Goal: Task Accomplishment & Management: Check status

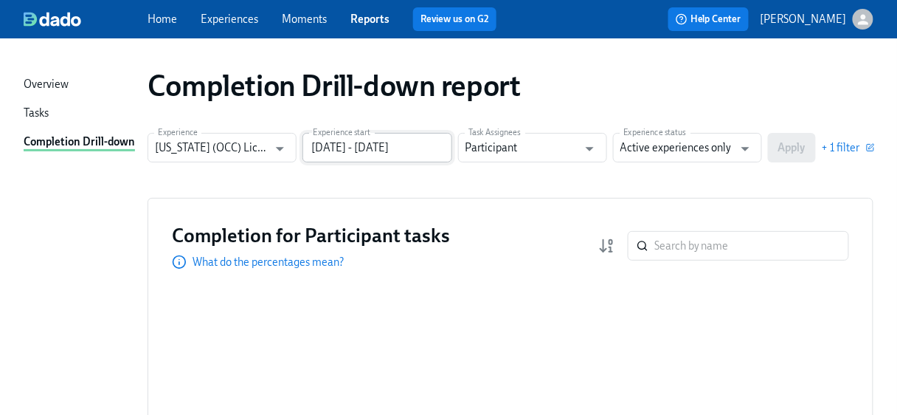
click at [446, 145] on input "[DATE] - [DATE]" at bounding box center [376, 148] width 149 height 30
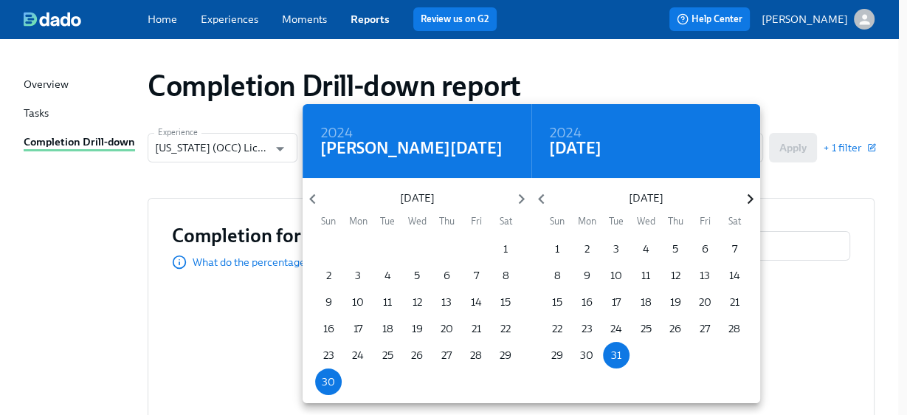
click at [749, 195] on icon "button" at bounding box center [750, 199] width 6 height 10
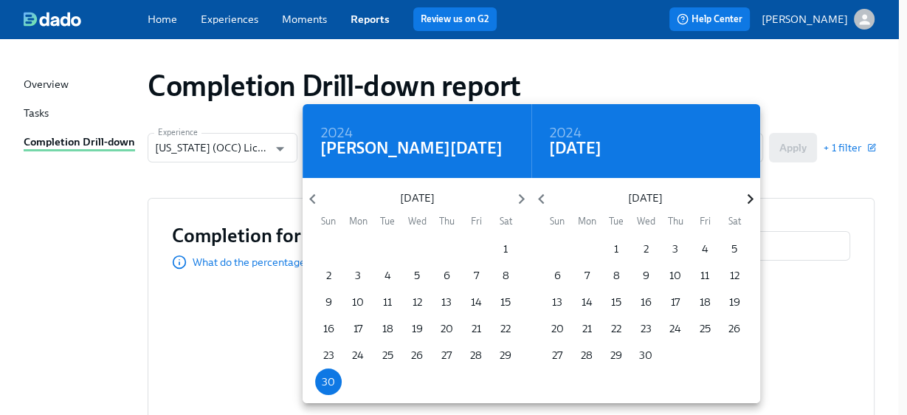
click at [749, 196] on icon "button" at bounding box center [750, 199] width 6 height 10
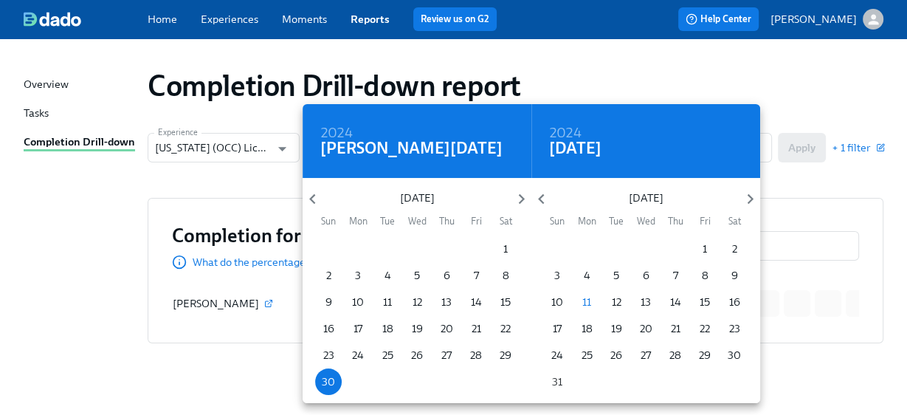
click at [558, 381] on p "31" at bounding box center [557, 381] width 10 height 15
type input "[DATE] - [DATE]"
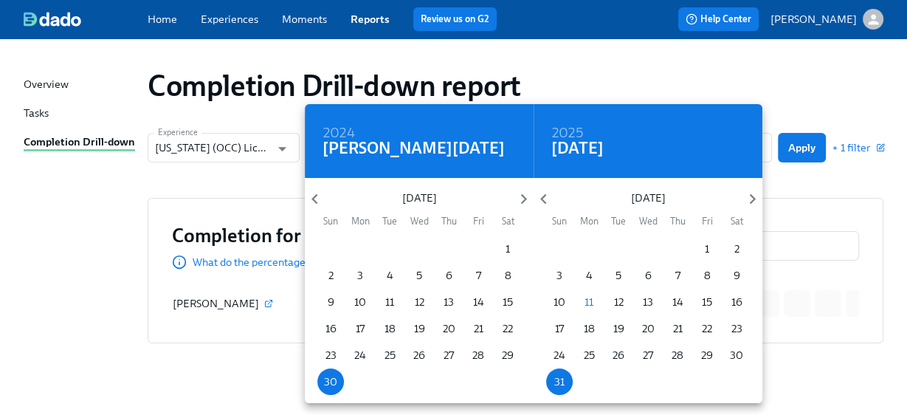
click at [815, 180] on div at bounding box center [453, 207] width 907 height 415
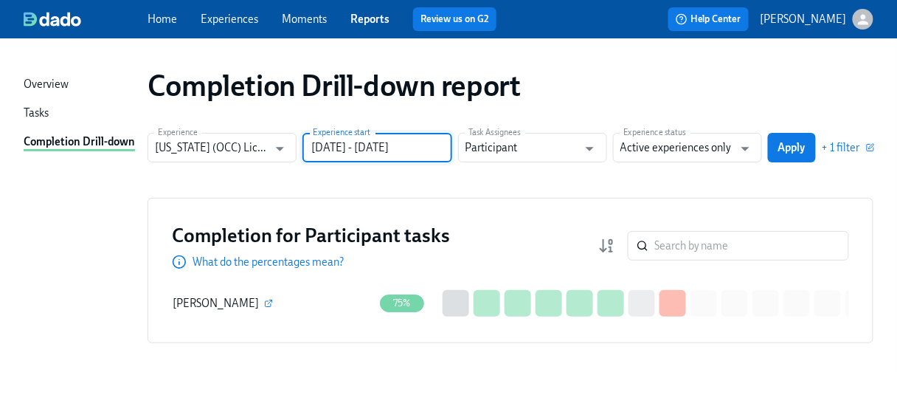
click at [798, 150] on span "Apply" at bounding box center [791, 147] width 27 height 15
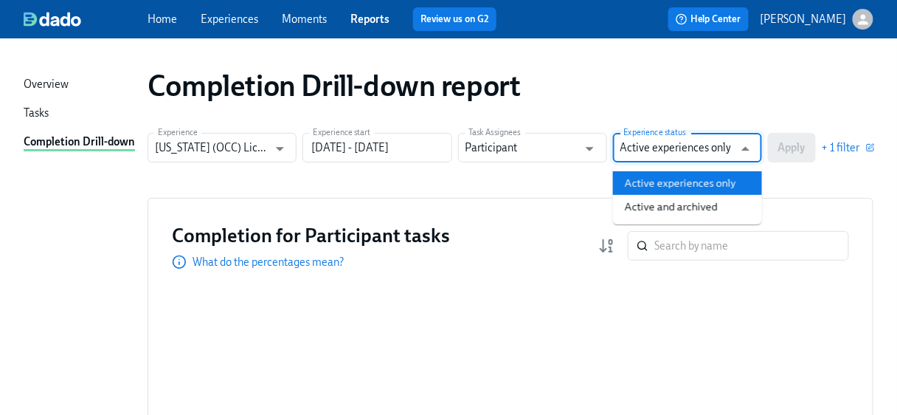
click at [651, 152] on input "Active experiences only" at bounding box center [676, 148] width 113 height 30
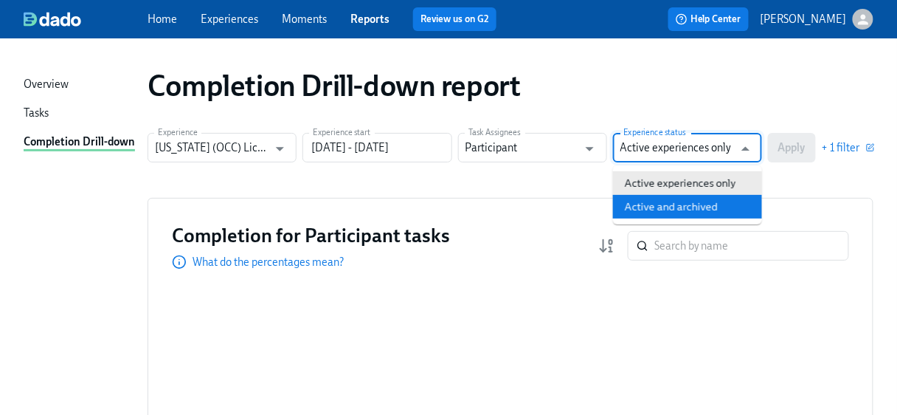
click at [653, 216] on li "Active and archived" at bounding box center [687, 207] width 149 height 24
type input "Active and archived"
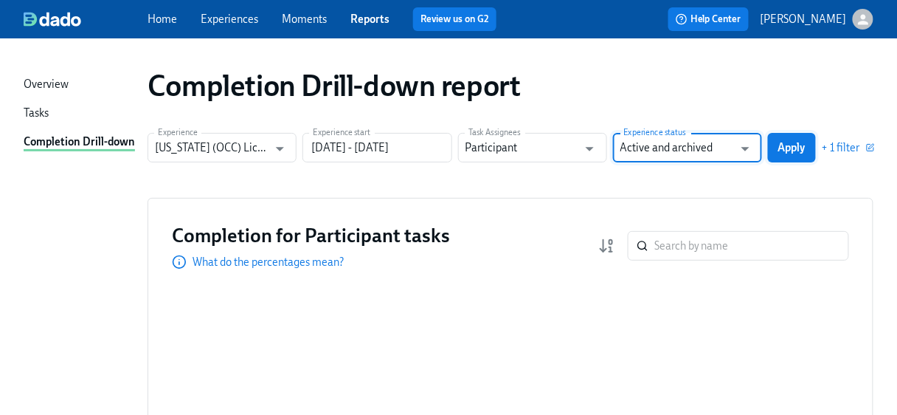
click at [789, 146] on span "Apply" at bounding box center [791, 147] width 27 height 15
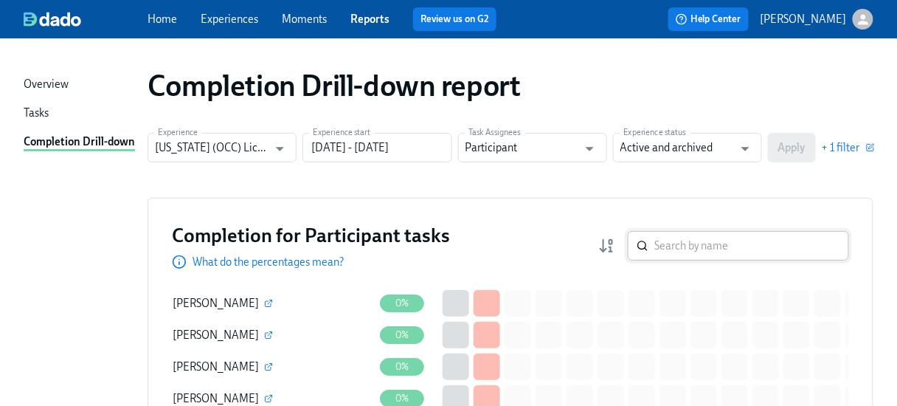
click at [662, 246] on div "​" at bounding box center [738, 246] width 221 height 30
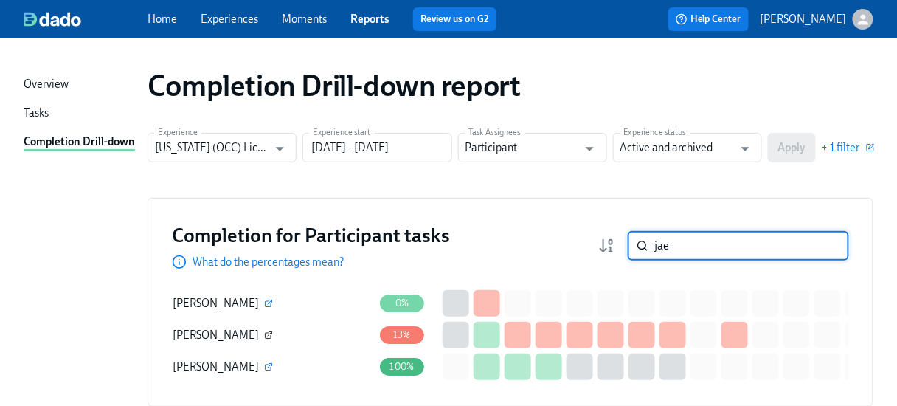
type input "jae"
click at [268, 333] on icon "button" at bounding box center [270, 333] width 4 height 4
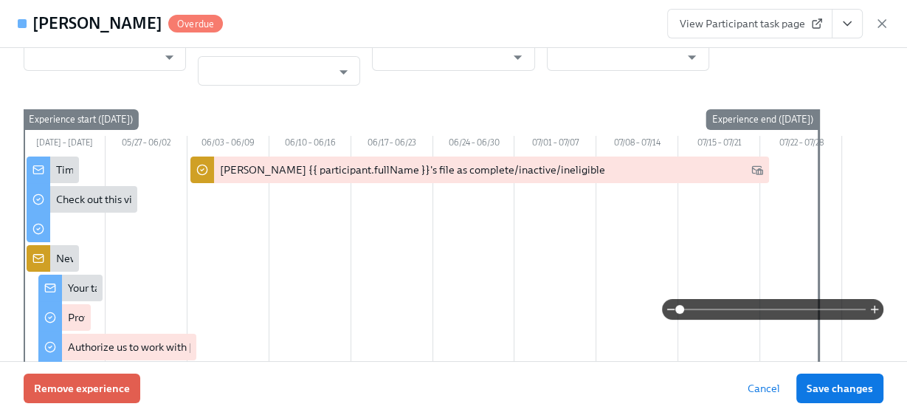
type input "[PERSON_NAME]"
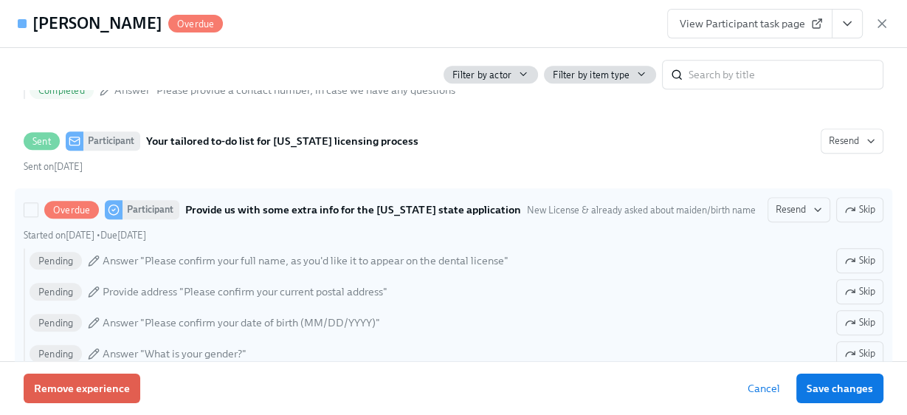
scroll to position [1219, 0]
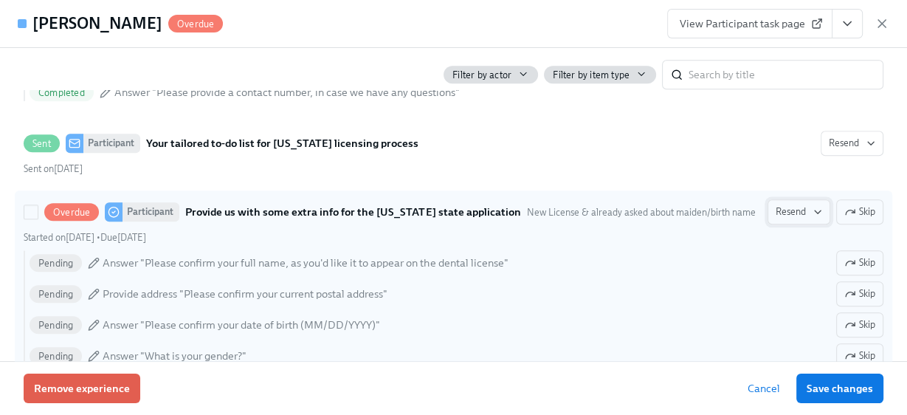
click at [792, 209] on span "Resend" at bounding box center [798, 211] width 46 height 15
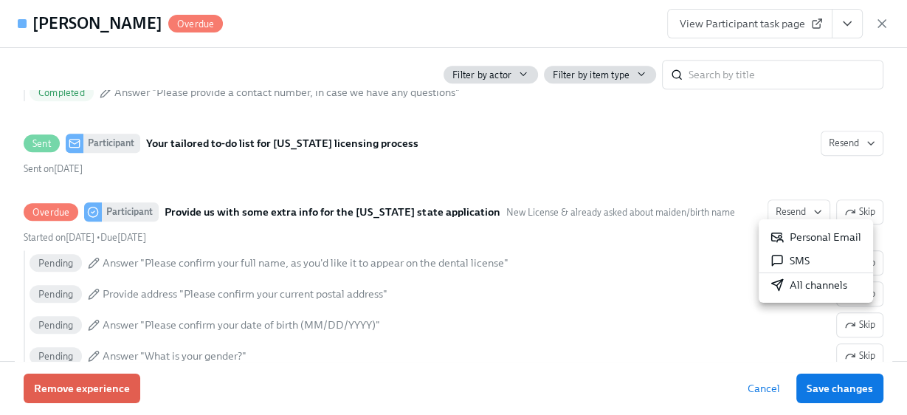
click at [802, 236] on div "Personal Email" at bounding box center [815, 236] width 91 height 15
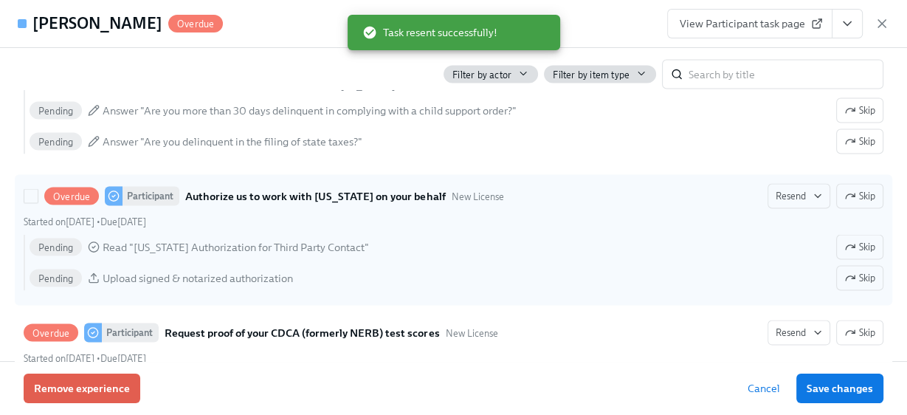
scroll to position [2459, 0]
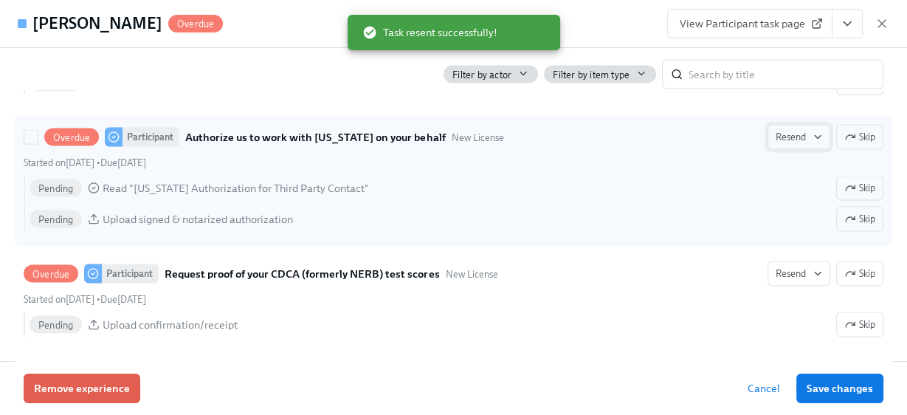
click at [790, 130] on span "Resend" at bounding box center [798, 137] width 46 height 15
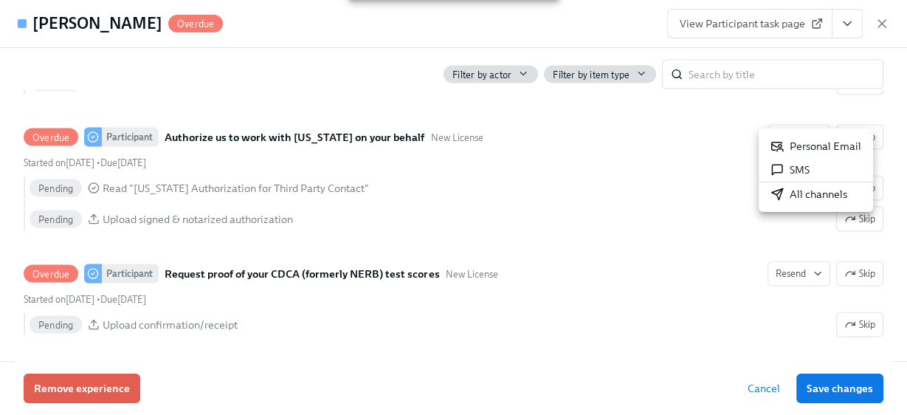
click at [817, 144] on div "Personal Email" at bounding box center [815, 146] width 91 height 15
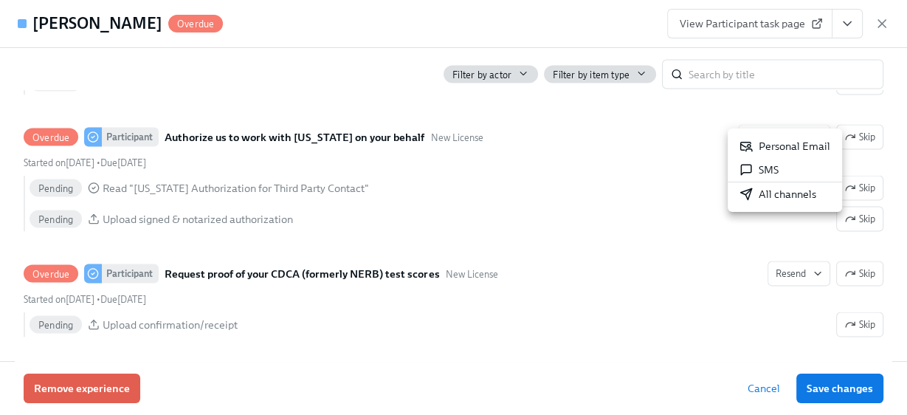
click at [782, 250] on div at bounding box center [453, 207] width 907 height 415
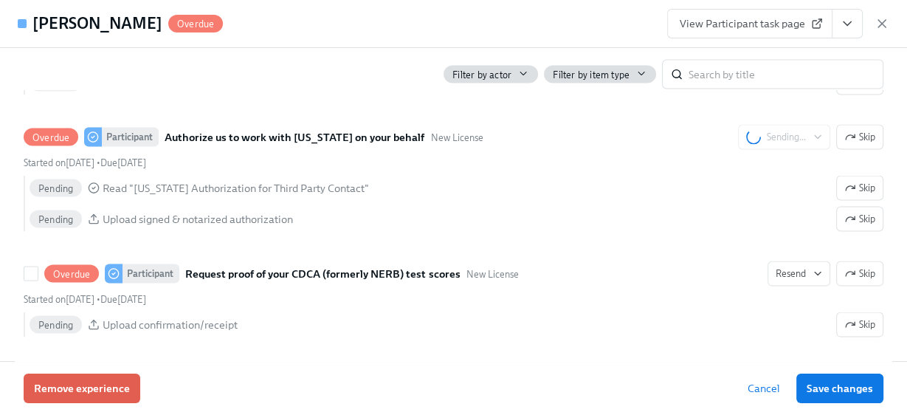
click at [782, 266] on span "Resend" at bounding box center [798, 273] width 46 height 15
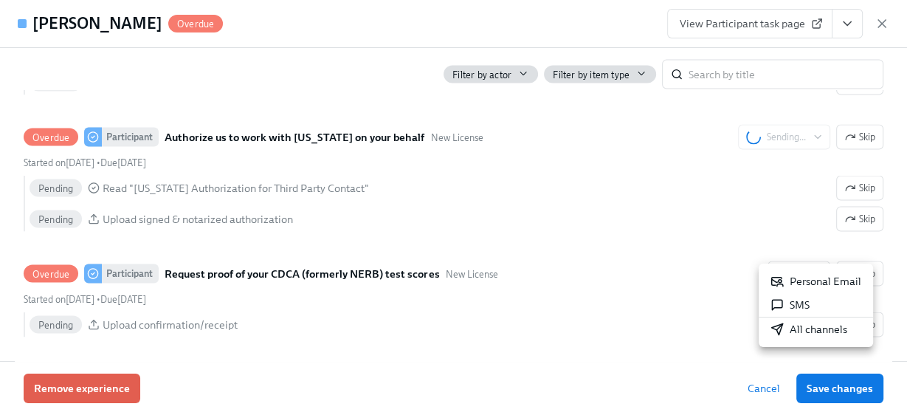
click at [793, 281] on div "Personal Email" at bounding box center [815, 281] width 91 height 15
